Goal: Task Accomplishment & Management: Use online tool/utility

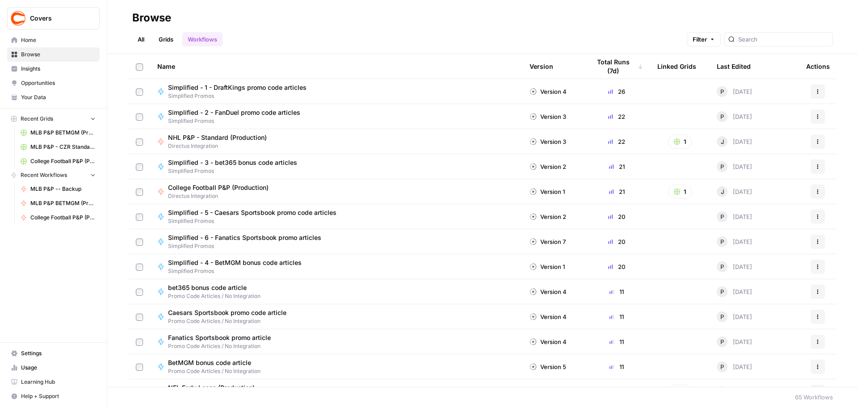
click at [224, 133] on span "NHL P&P - Standard (Production)" at bounding box center [217, 137] width 99 height 9
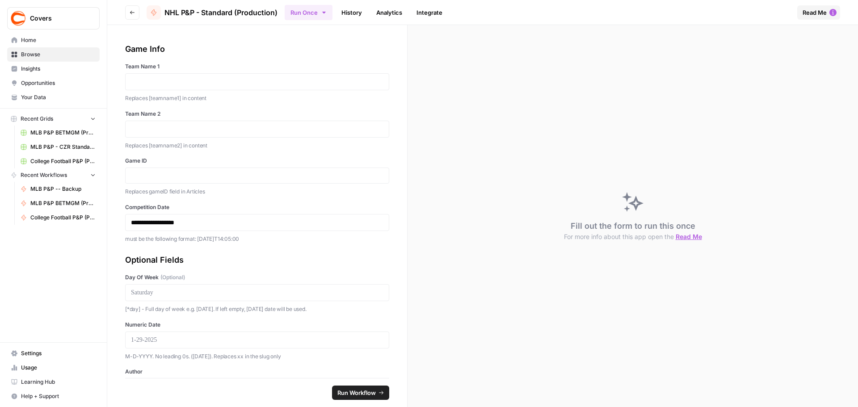
click at [325, 13] on icon "button" at bounding box center [323, 12] width 7 height 7
click at [323, 59] on span "Run in Bulk" at bounding box center [355, 59] width 86 height 9
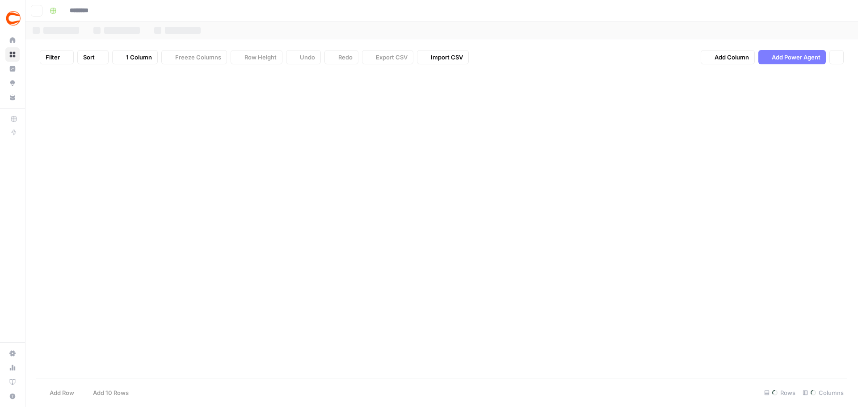
type input "**********"
click at [130, 90] on div "Add Column" at bounding box center [441, 123] width 811 height 105
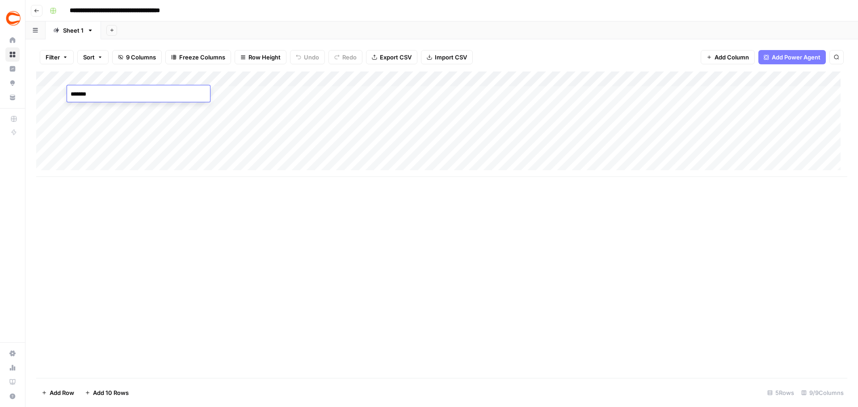
type textarea "********"
type textarea "*********"
click at [141, 104] on div "Add Column" at bounding box center [441, 123] width 811 height 105
type textarea "**********"
type textarea "*****"
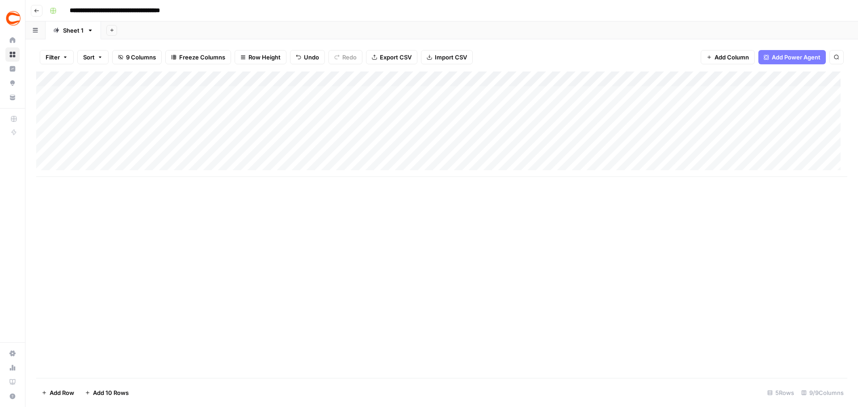
click at [364, 92] on div "Add Column" at bounding box center [441, 123] width 811 height 105
click at [339, 109] on div "Add Column" at bounding box center [441, 123] width 811 height 105
click at [571, 87] on div "Add Column" at bounding box center [441, 123] width 811 height 105
type textarea "*********"
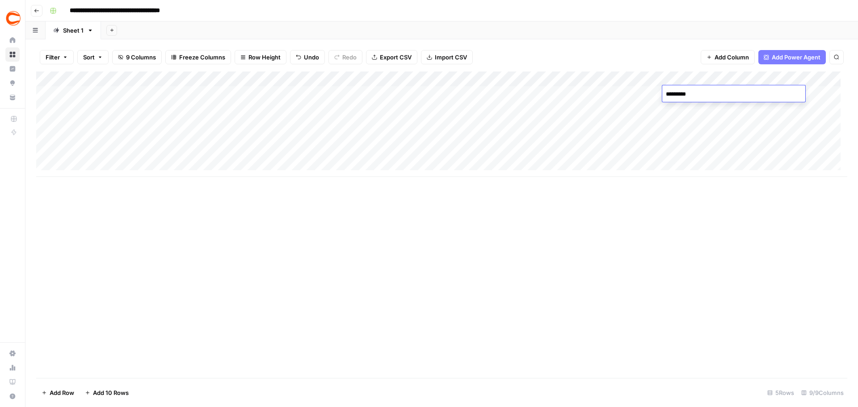
type textarea "**********"
click at [814, 95] on div "Add Column" at bounding box center [441, 123] width 811 height 105
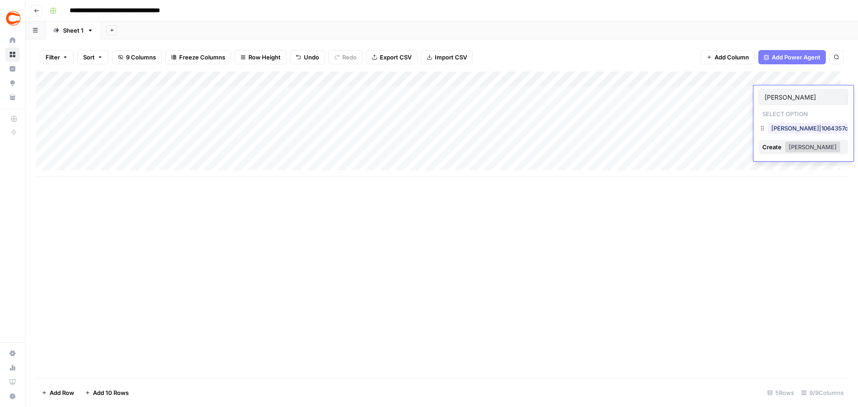
type input "[PERSON_NAME]"
click at [799, 129] on button "[PERSON_NAME]|1064357c-da40-4271-84c5-a2d19f553437" at bounding box center [855, 128] width 176 height 11
click at [803, 114] on div "Add Column" at bounding box center [441, 123] width 811 height 105
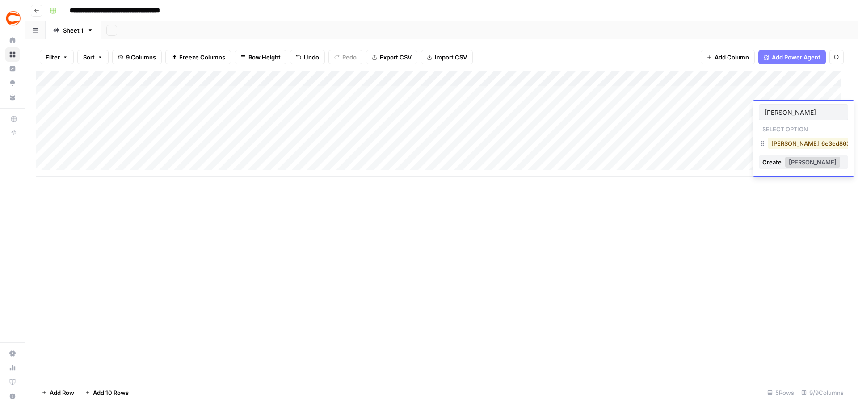
type input "[PERSON_NAME]"
click at [777, 144] on button "[PERSON_NAME]|6e3ed863-ef38-44ac-aa39-22f1e10afc61" at bounding box center [853, 143] width 173 height 11
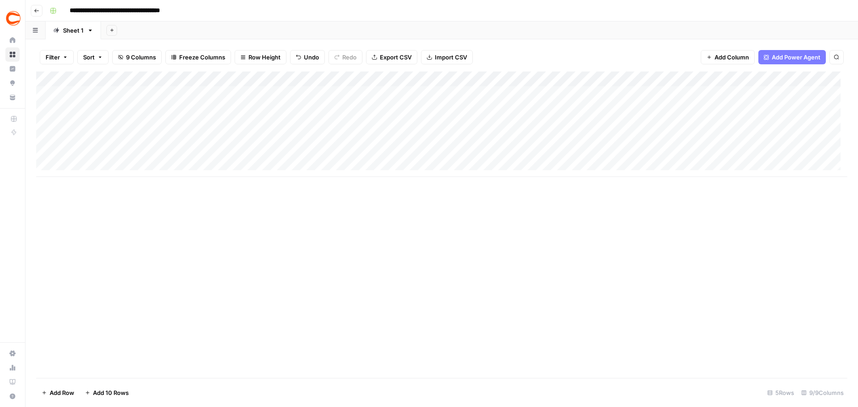
click at [423, 92] on div "Add Column" at bounding box center [441, 123] width 811 height 105
type textarea "*"
click at [428, 139] on div "Add Column" at bounding box center [441, 123] width 811 height 105
click at [427, 92] on div "Add Column" at bounding box center [441, 123] width 811 height 105
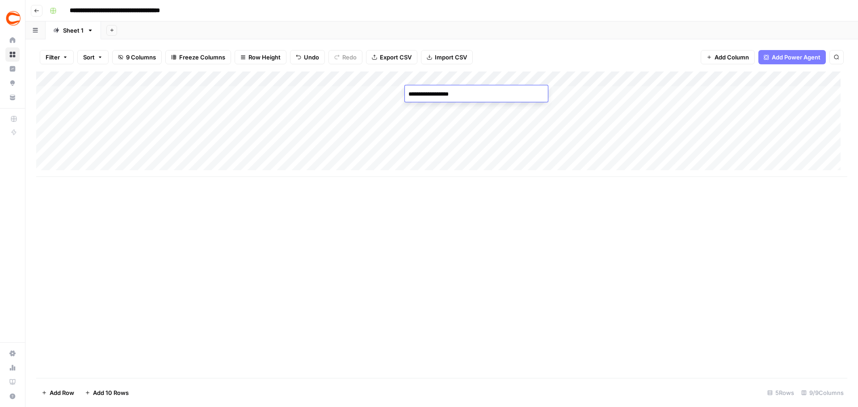
type textarea "**********"
click at [477, 270] on div "Add Column" at bounding box center [441, 224] width 811 height 306
click at [638, 94] on div "Add Column" at bounding box center [441, 123] width 811 height 105
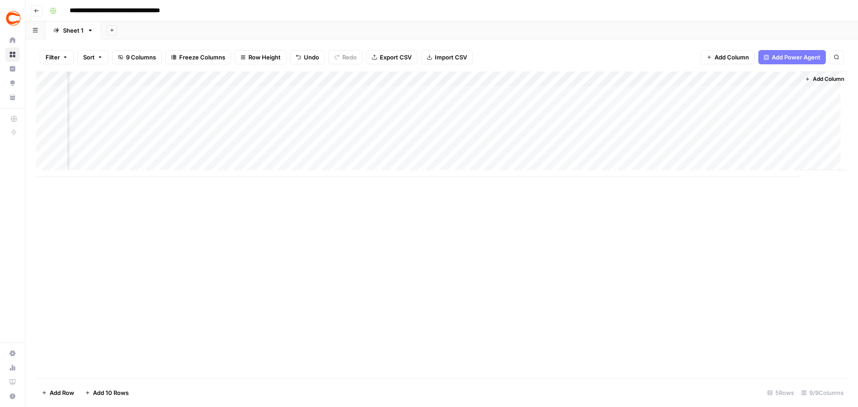
click at [621, 108] on div "Add Column" at bounding box center [441, 123] width 811 height 105
click at [791, 78] on div "Add Column" at bounding box center [441, 123] width 811 height 105
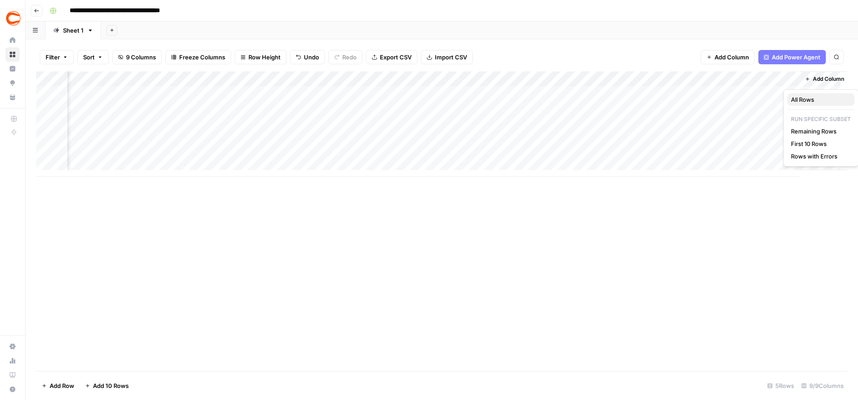
click at [808, 98] on span "All Rows" at bounding box center [819, 99] width 56 height 9
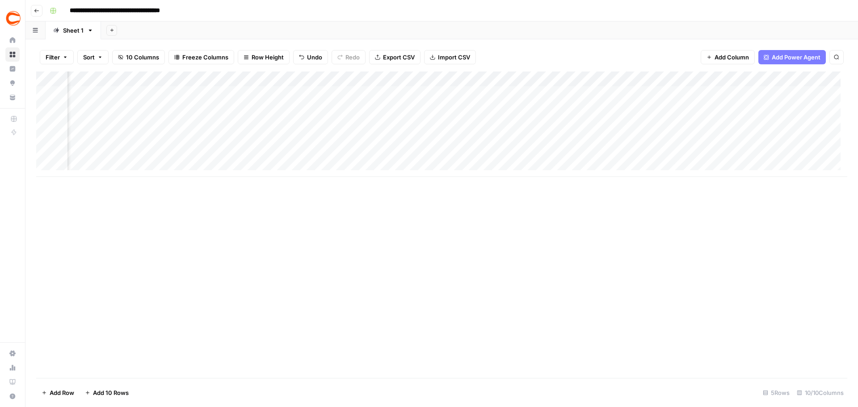
click at [34, 9] on icon "button" at bounding box center [36, 10] width 5 height 5
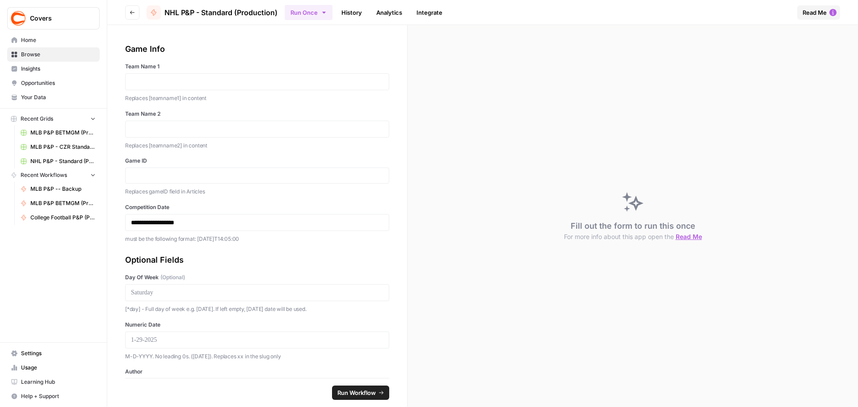
click at [130, 7] on button "Go back" at bounding box center [132, 12] width 14 height 14
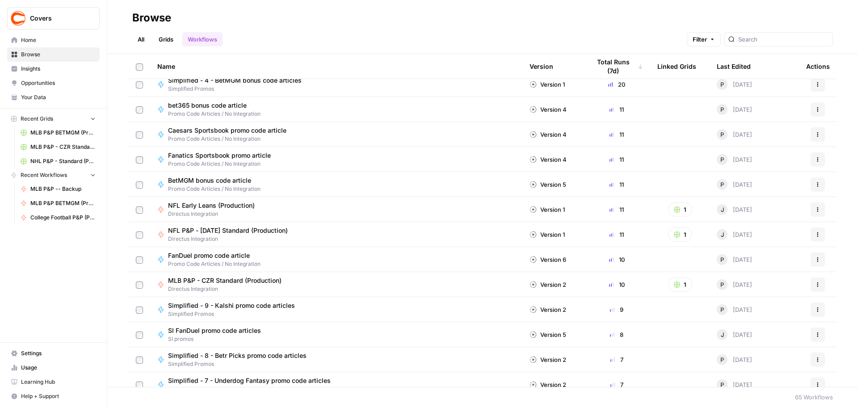
scroll to position [179, 0]
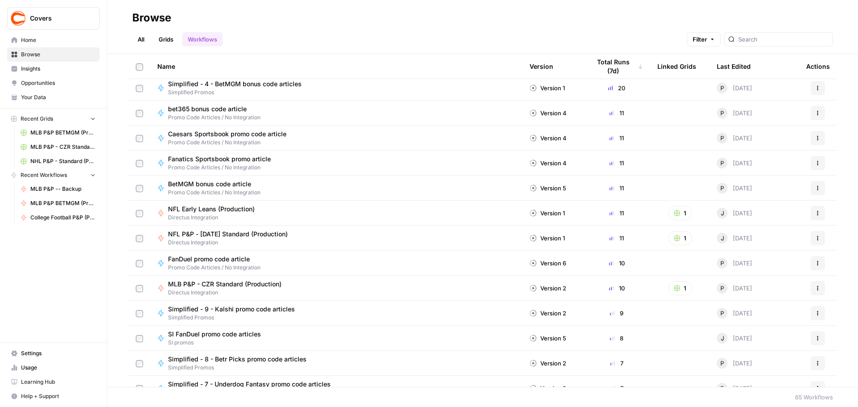
click at [237, 284] on span "MLB P&P - CZR Standard (Production)" at bounding box center [224, 284] width 113 height 9
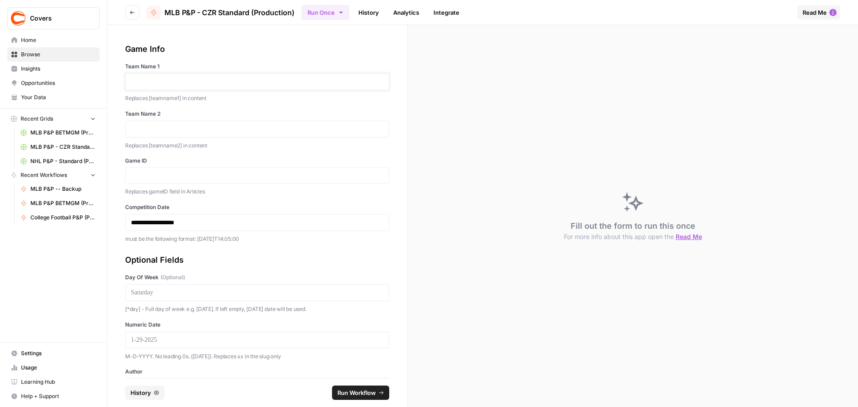
click at [170, 77] on p at bounding box center [257, 81] width 252 height 9
click at [182, 180] on div at bounding box center [257, 175] width 264 height 16
click at [173, 175] on input "Game ID" at bounding box center [257, 176] width 252 height 8
paste input "371855"
type input "371855"
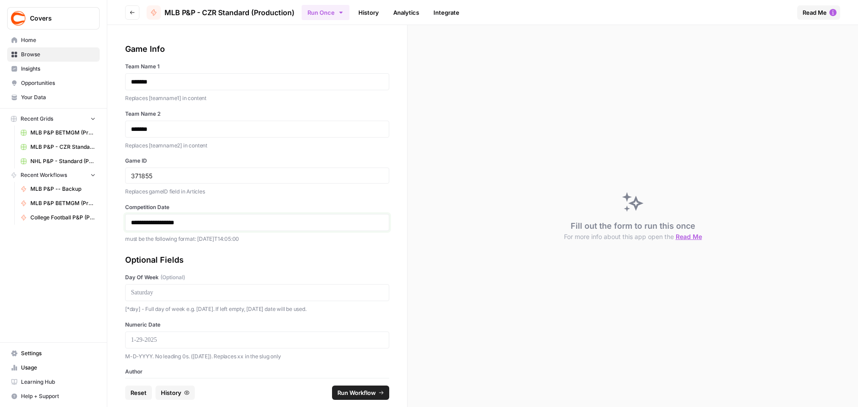
click at [153, 222] on p "**********" at bounding box center [254, 222] width 246 height 9
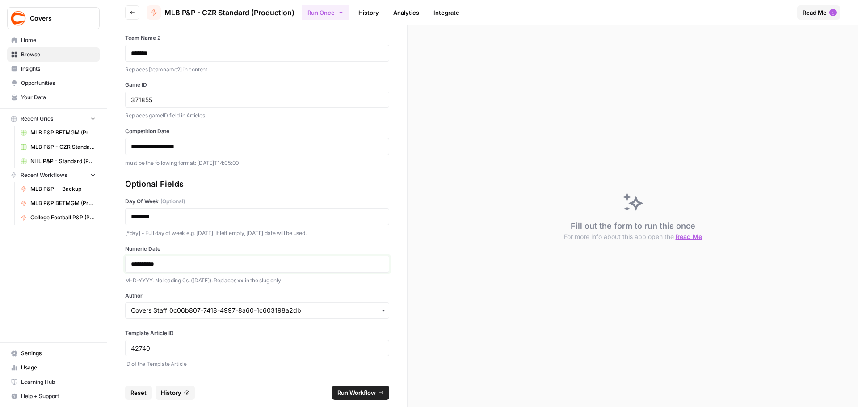
scroll to position [77, 0]
click at [179, 310] on input "Author" at bounding box center [257, 309] width 252 height 9
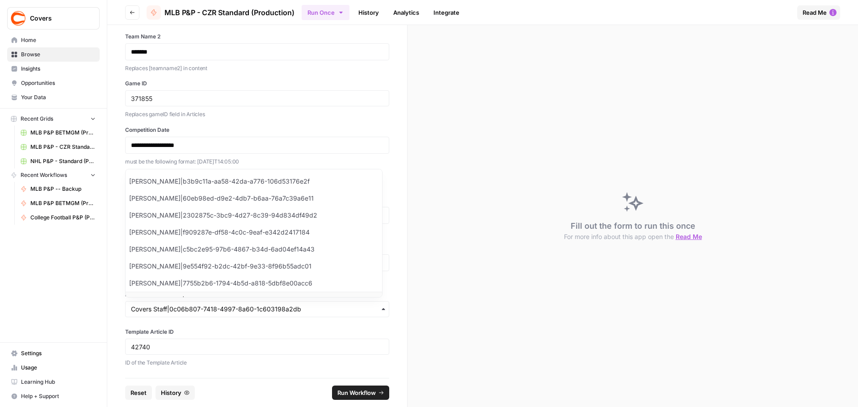
scroll to position [12, 0]
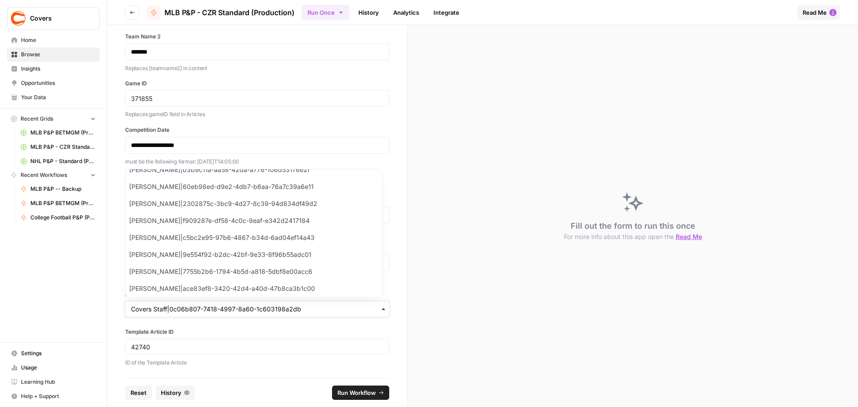
click at [197, 311] on input "Author" at bounding box center [257, 309] width 252 height 9
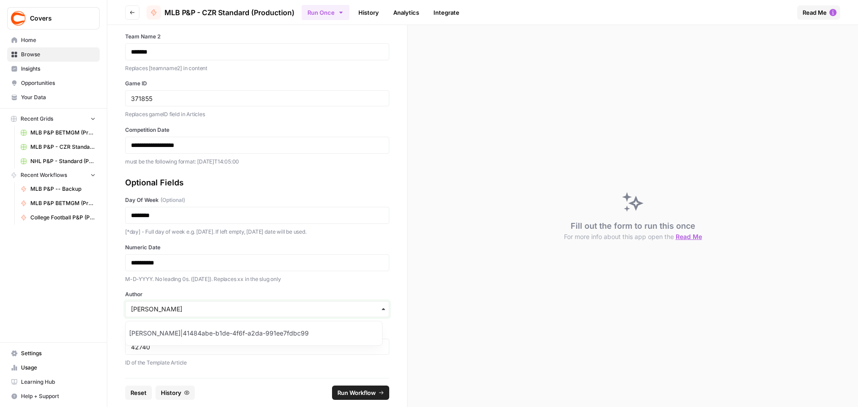
type input "[PERSON_NAME]"
click at [198, 332] on div "[PERSON_NAME]|41484abe-b1de-4f6f-a2da-991ee7fdbc99" at bounding box center [254, 333] width 256 height 17
click at [368, 391] on span "Run Workflow" at bounding box center [356, 392] width 38 height 9
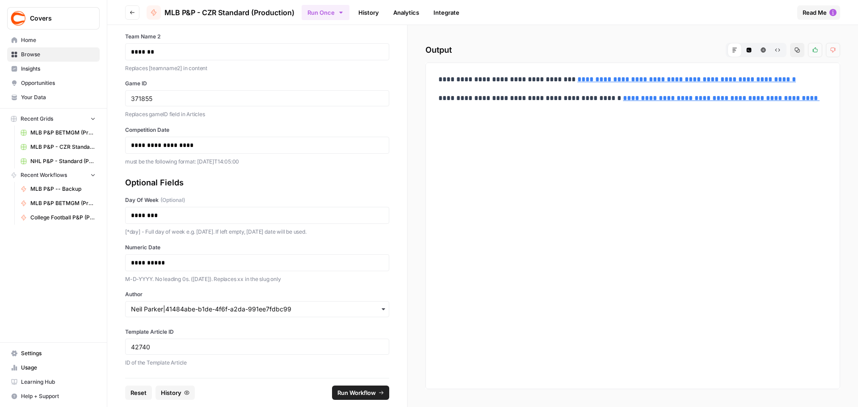
click at [132, 3] on header "Go back MLB P&P - CZR Standard (Production) Run Once History Analytics Integrat…" at bounding box center [482, 12] width 750 height 25
click at [132, 7] on button "Go back" at bounding box center [132, 12] width 14 height 14
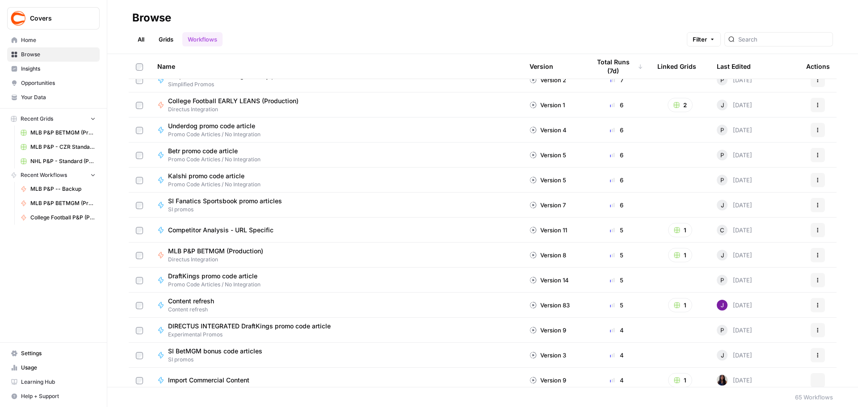
scroll to position [491, 0]
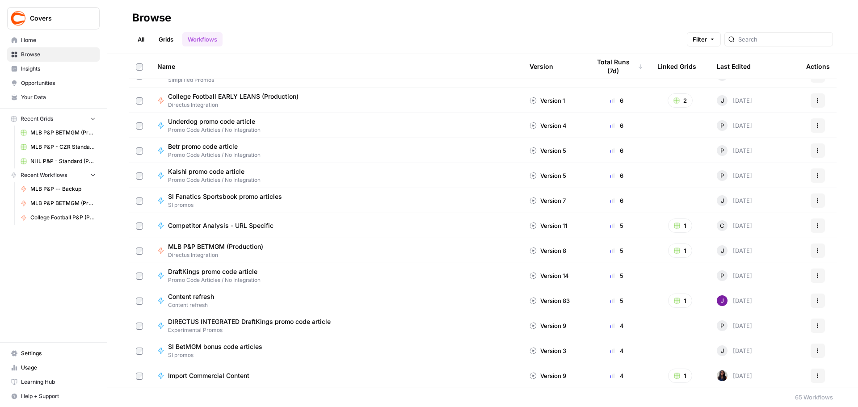
click at [206, 248] on span "MLB P&P BETMGM (Production)" at bounding box center [215, 246] width 95 height 9
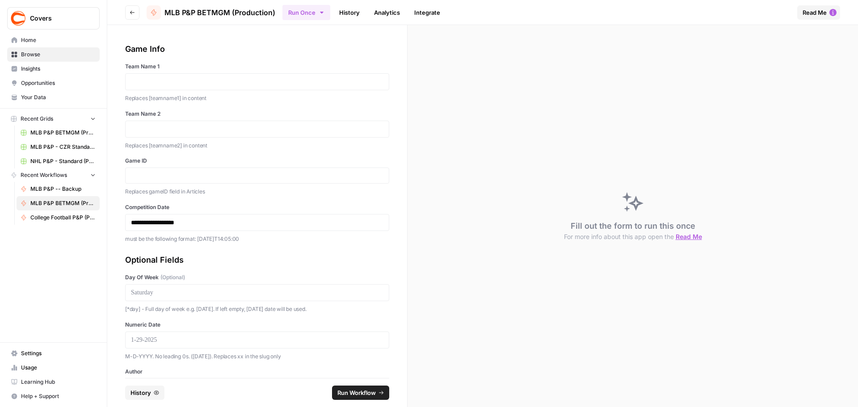
click at [164, 73] on div at bounding box center [257, 81] width 264 height 17
click at [168, 83] on p at bounding box center [257, 81] width 252 height 9
click at [192, 175] on input "Game ID" at bounding box center [257, 176] width 252 height 8
paste input "371835"
type input "371835"
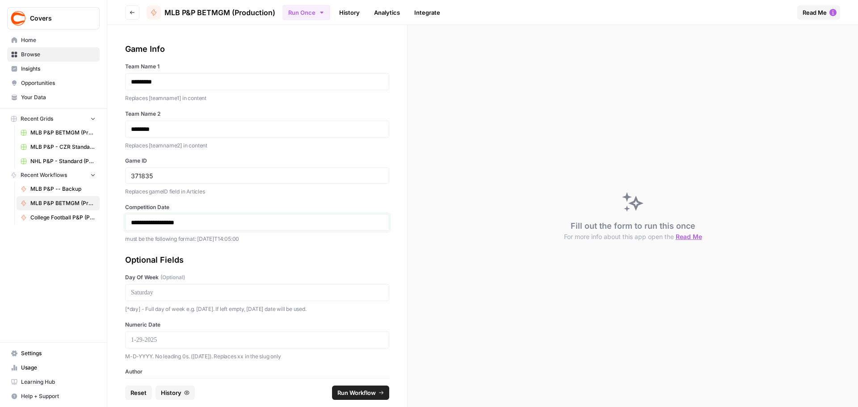
click at [148, 225] on p "**********" at bounding box center [254, 222] width 246 height 9
click at [174, 288] on p at bounding box center [257, 292] width 252 height 9
click at [178, 342] on p at bounding box center [257, 339] width 252 height 9
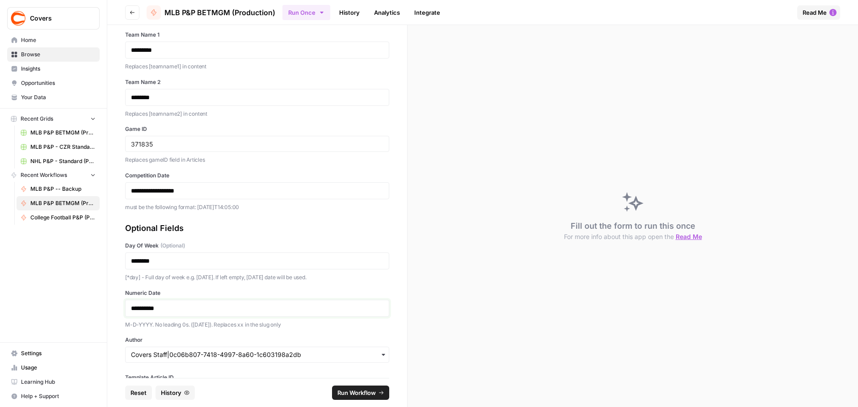
scroll to position [77, 0]
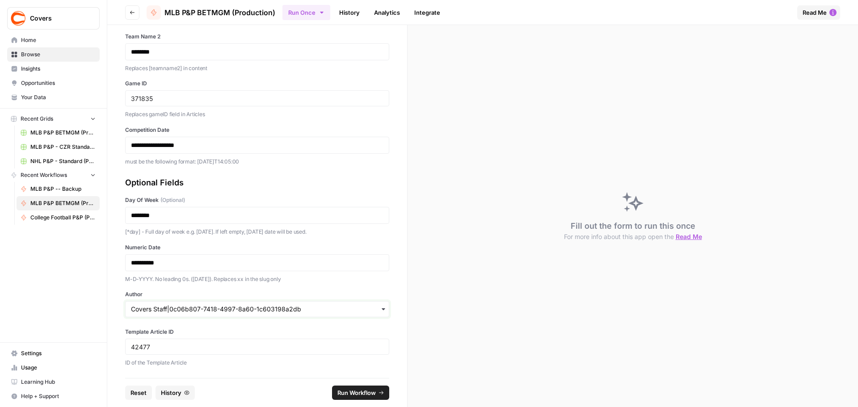
click at [181, 308] on input "Author" at bounding box center [257, 309] width 252 height 9
type input "[PERSON_NAME]"
click at [200, 292] on div "[PERSON_NAME]|41484abe-b1de-4f6f-a2da-991ee7fdbc99" at bounding box center [254, 284] width 256 height 17
click at [382, 396] on button "Run Workflow" at bounding box center [360, 392] width 57 height 14
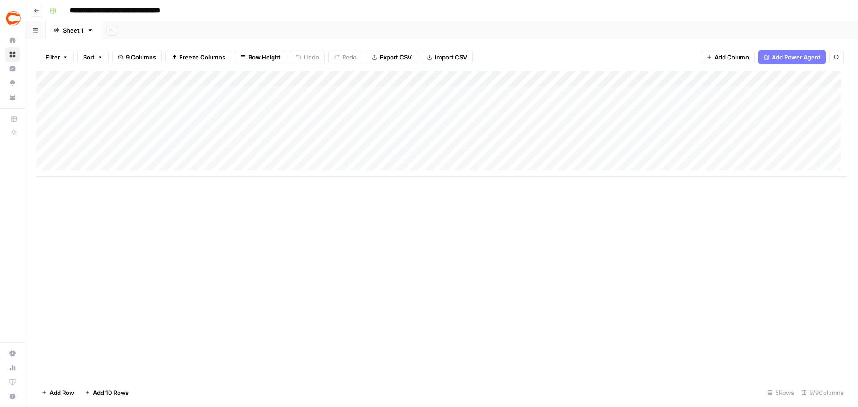
click at [36, 9] on icon "button" at bounding box center [36, 11] width 4 height 4
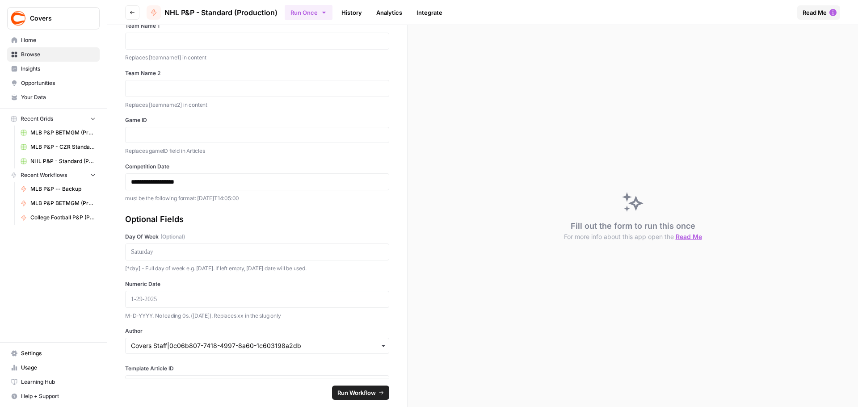
scroll to position [77, 0]
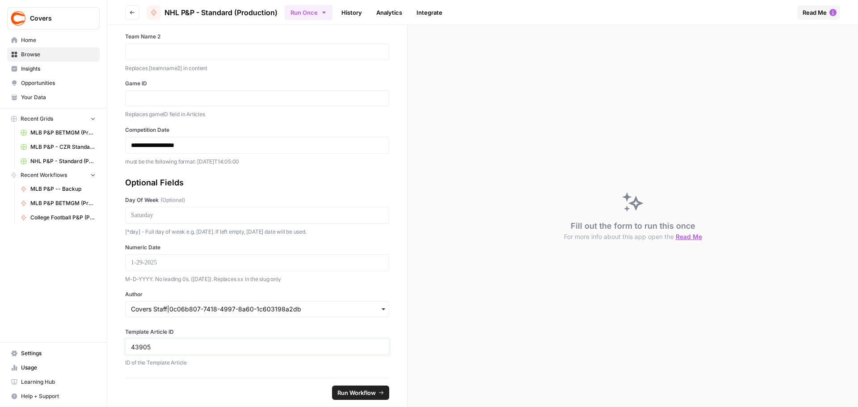
click at [139, 347] on input "43905" at bounding box center [257, 347] width 252 height 8
